Goal: Find specific page/section: Find specific page/section

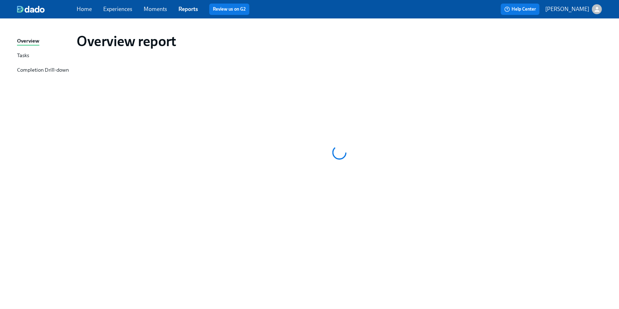
click at [80, 10] on link "Home" at bounding box center [84, 9] width 15 height 7
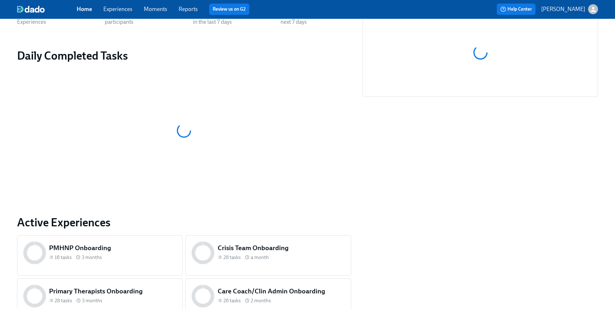
scroll to position [340, 0]
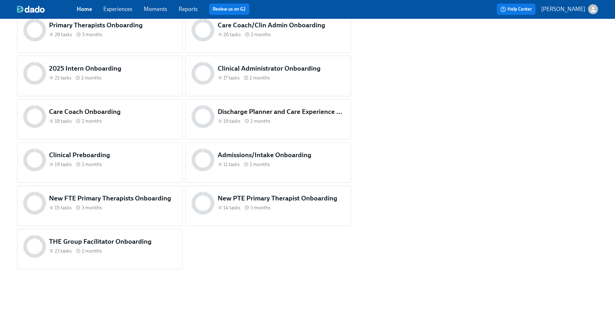
click at [292, 173] on div "Admissions/Intake Onboarding 11 tasks 2 months" at bounding box center [267, 162] width 165 height 40
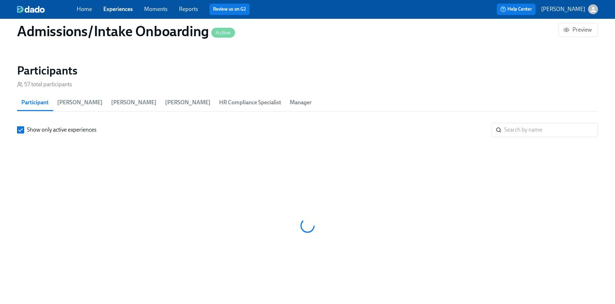
scroll to position [0, 3788]
click at [520, 129] on input "search" at bounding box center [551, 130] width 94 height 14
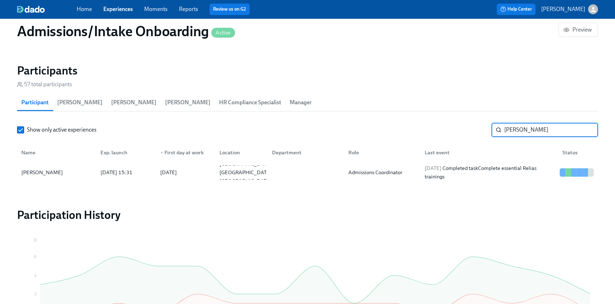
drag, startPoint x: 533, startPoint y: 131, endPoint x: 480, endPoint y: 126, distance: 53.5
click at [480, 126] on div "Show only active experiences [PERSON_NAME]" at bounding box center [307, 130] width 581 height 14
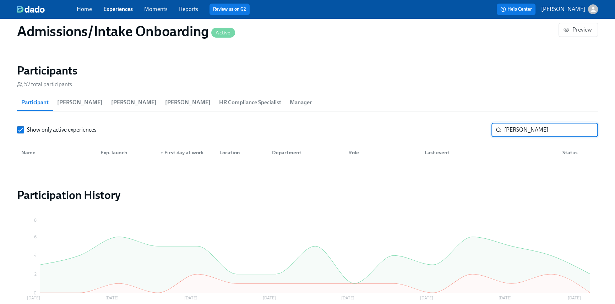
type input "[PERSON_NAME]"
click at [84, 4] on div "Home Experiences Moments Reports Review us on G2" at bounding box center [207, 9] width 261 height 11
drag, startPoint x: 85, startPoint y: 10, endPoint x: 85, endPoint y: 1, distance: 9.2
click at [85, 10] on link "Home" at bounding box center [84, 9] width 15 height 7
